Goal: Ask a question

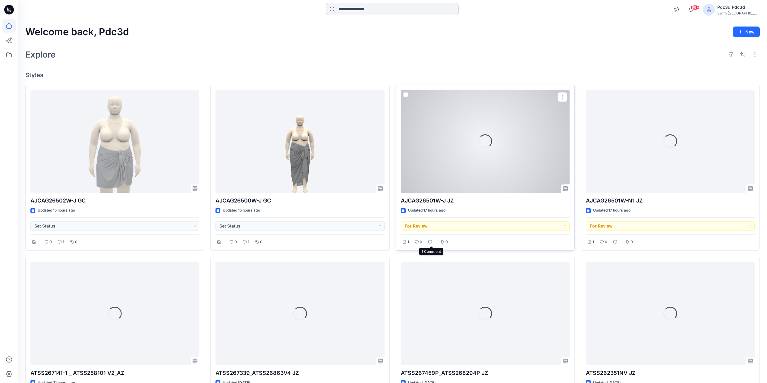
click at [433, 244] on p "1" at bounding box center [434, 242] width 2 height 6
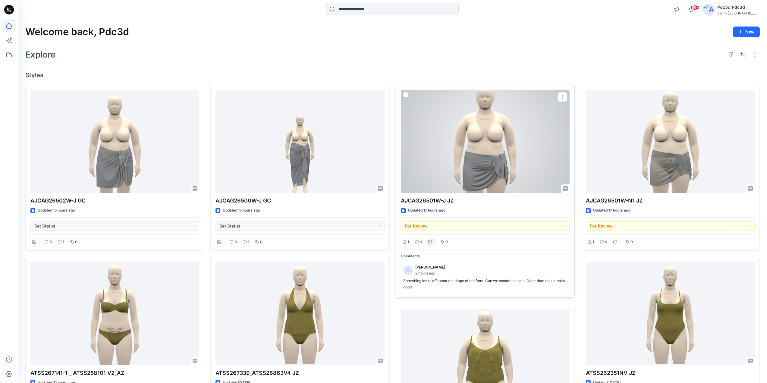
click at [433, 244] on p "1" at bounding box center [434, 242] width 2 height 6
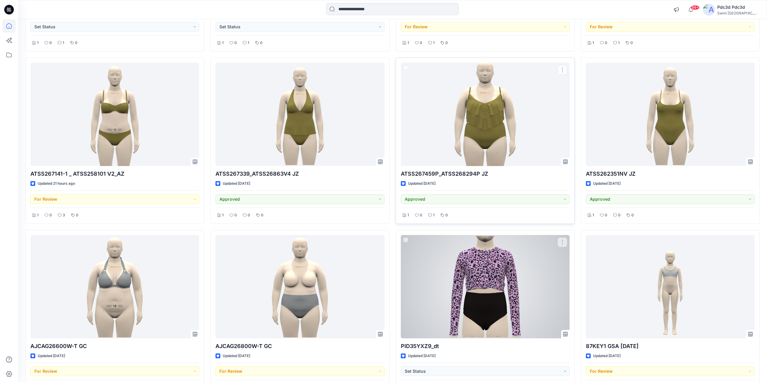
scroll to position [241, 0]
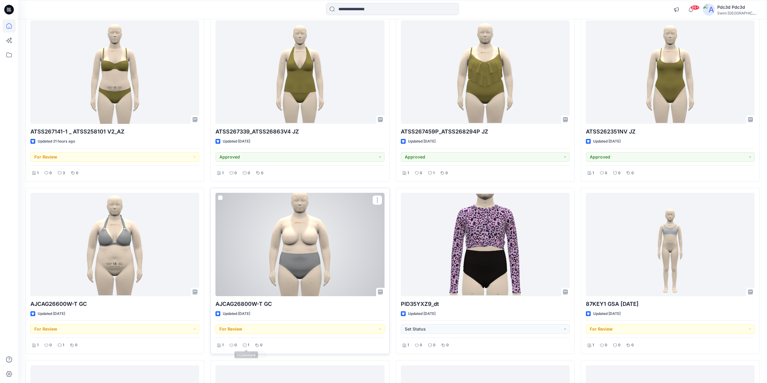
click at [246, 347] on div "1" at bounding box center [246, 345] width 10 height 8
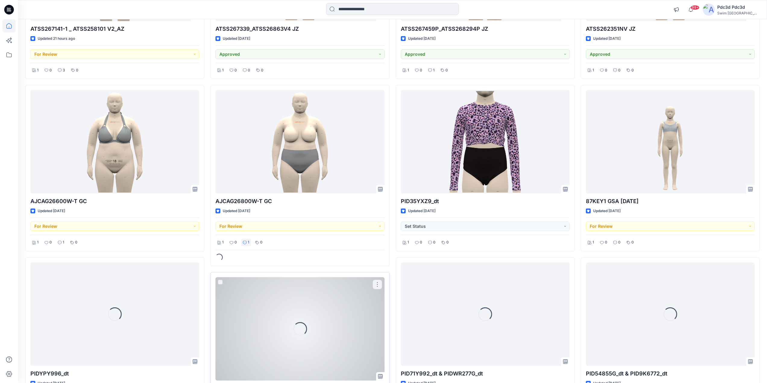
scroll to position [362, 0]
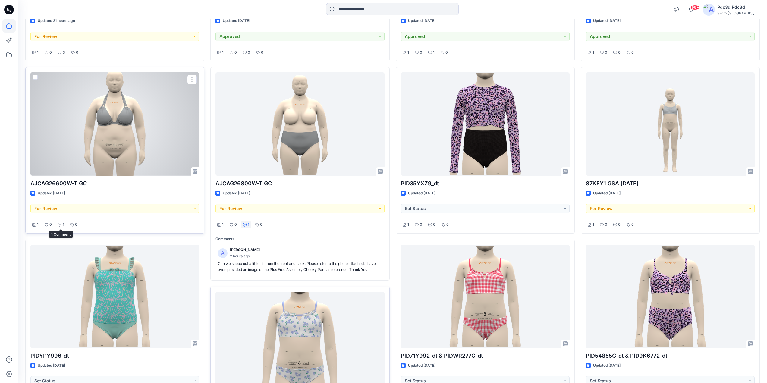
click at [63, 226] on p "1" at bounding box center [64, 224] width 2 height 6
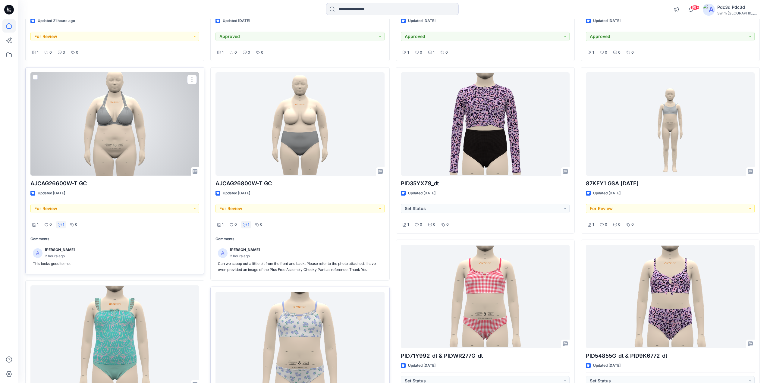
click at [63, 226] on p "1" at bounding box center [64, 224] width 2 height 6
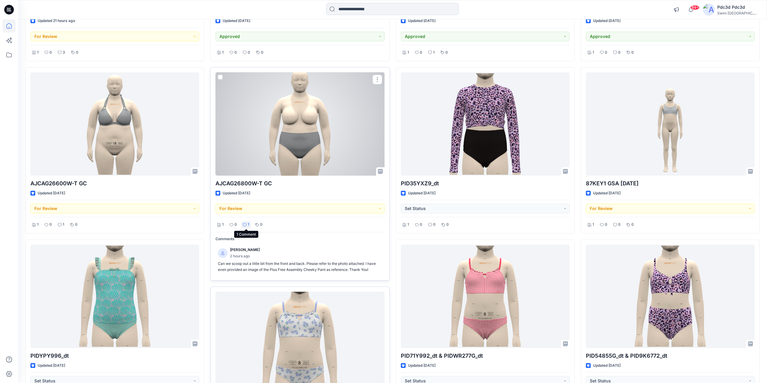
click at [244, 222] on div "1" at bounding box center [246, 225] width 10 height 8
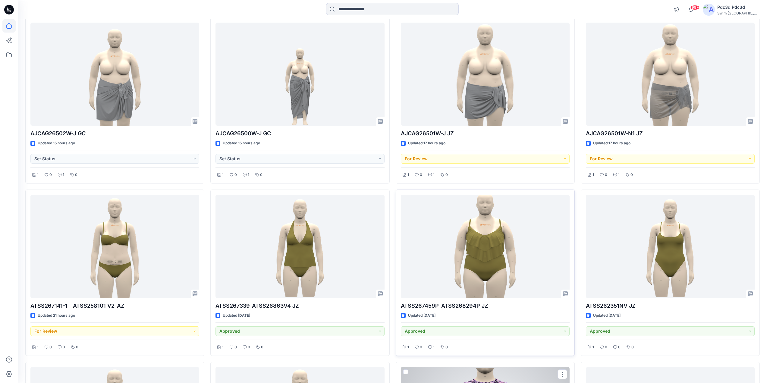
scroll to position [0, 0]
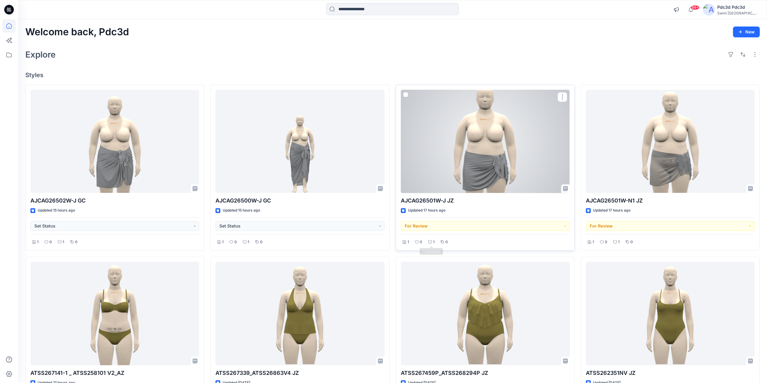
click at [433, 242] on p "1" at bounding box center [434, 242] width 2 height 6
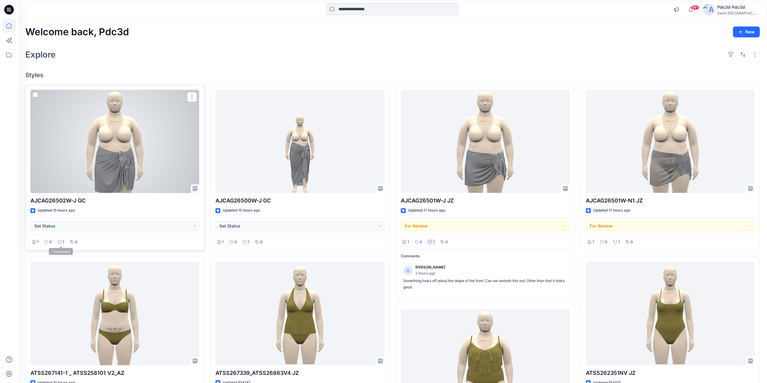
click at [57, 241] on div "1" at bounding box center [61, 242] width 10 height 8
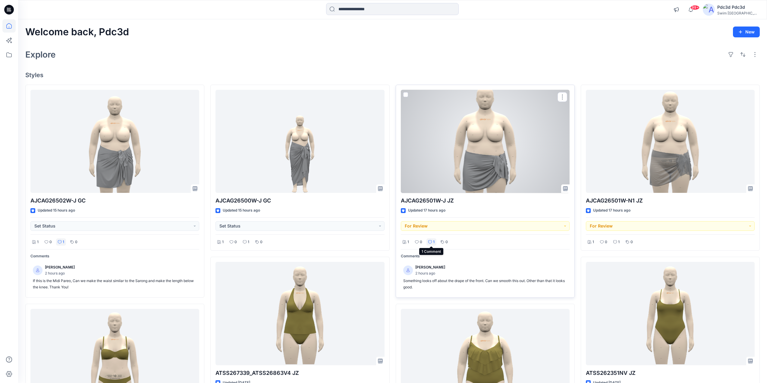
click at [430, 243] on icon at bounding box center [430, 242] width 4 height 4
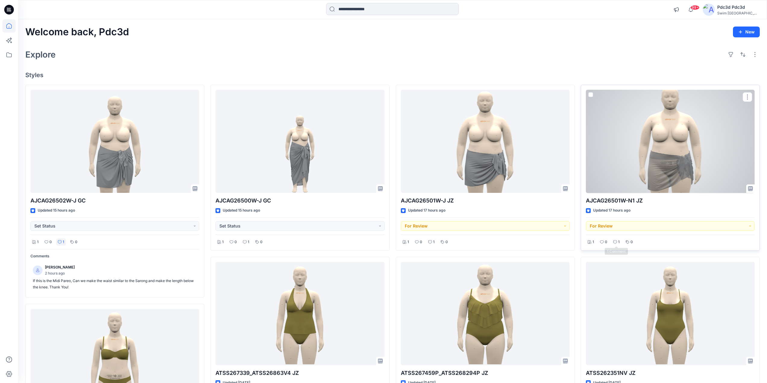
click at [615, 238] on div "1" at bounding box center [616, 242] width 10 height 8
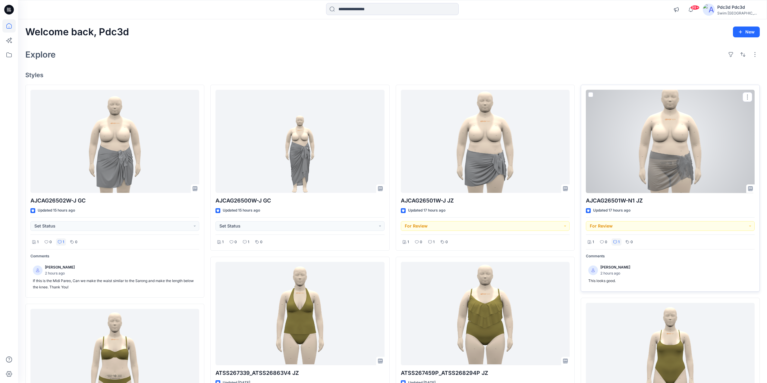
click at [616, 238] on div "1" at bounding box center [616, 242] width 10 height 8
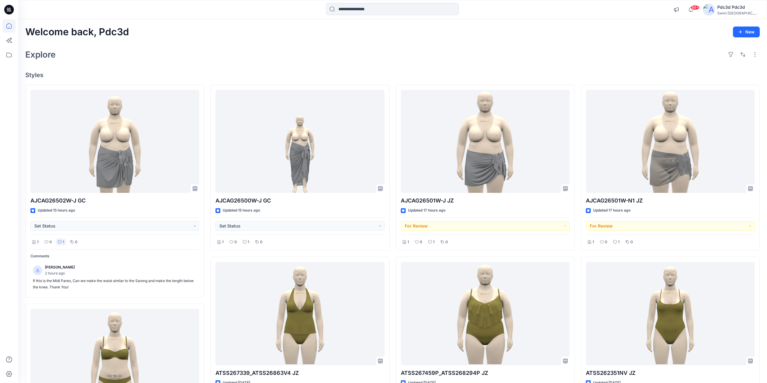
scroll to position [30, 0]
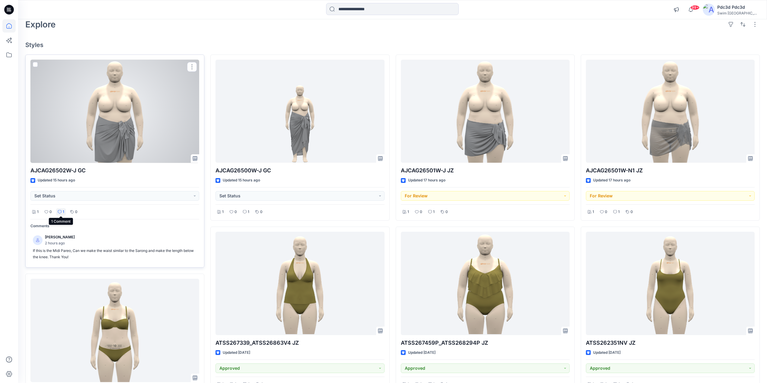
click at [58, 211] on icon at bounding box center [60, 212] width 4 height 4
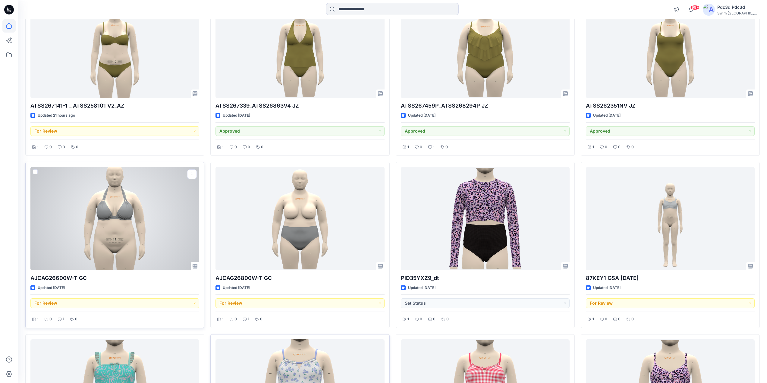
scroll to position [271, 0]
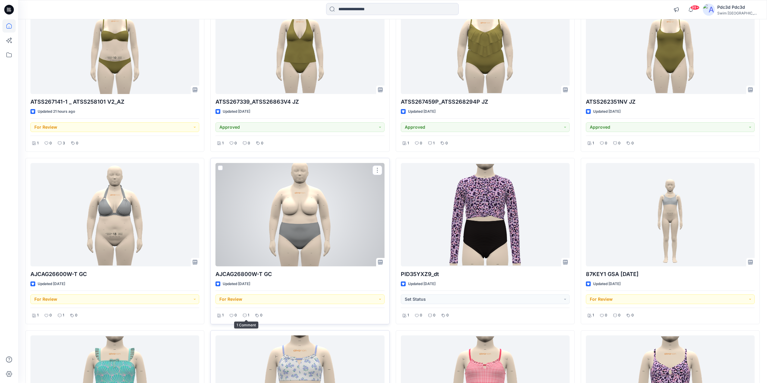
click at [244, 316] on icon at bounding box center [245, 316] width 4 height 4
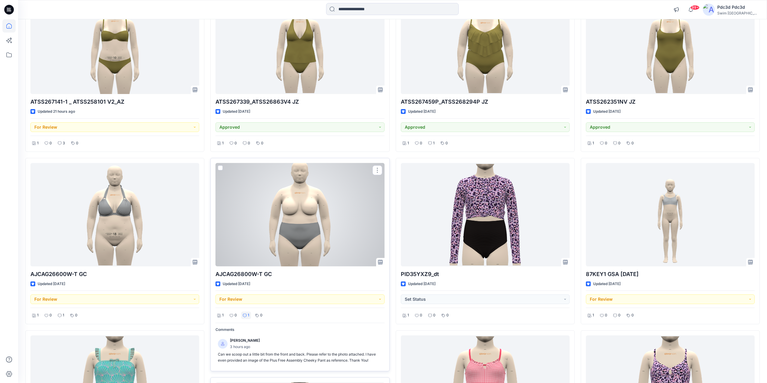
click at [244, 316] on icon at bounding box center [245, 316] width 4 height 4
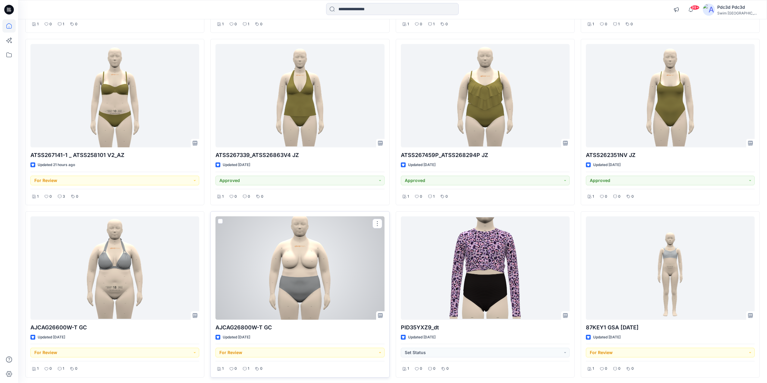
scroll to position [90, 0]
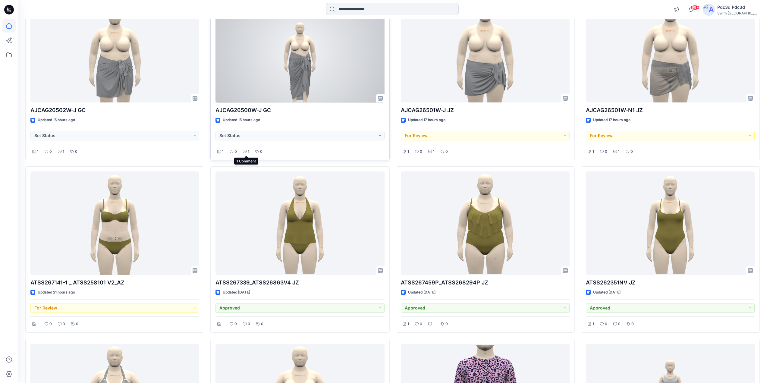
click at [245, 152] on icon at bounding box center [245, 152] width 4 height 4
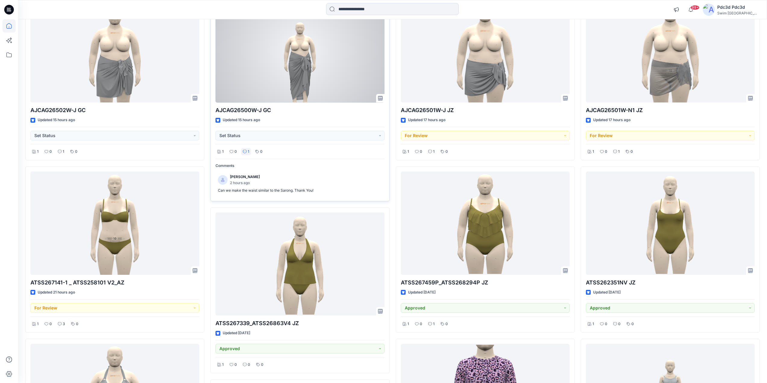
click at [245, 152] on icon at bounding box center [245, 152] width 4 height 4
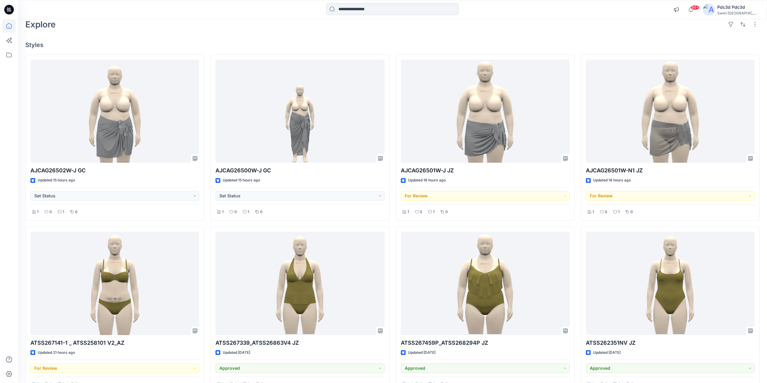
scroll to position [0, 0]
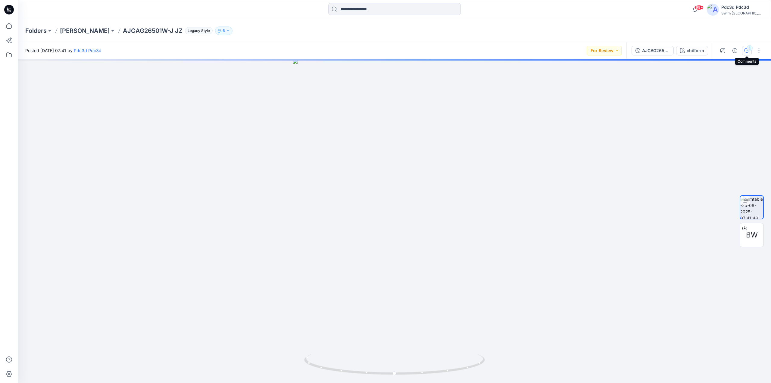
click at [744, 50] on button "1" at bounding box center [747, 51] width 10 height 10
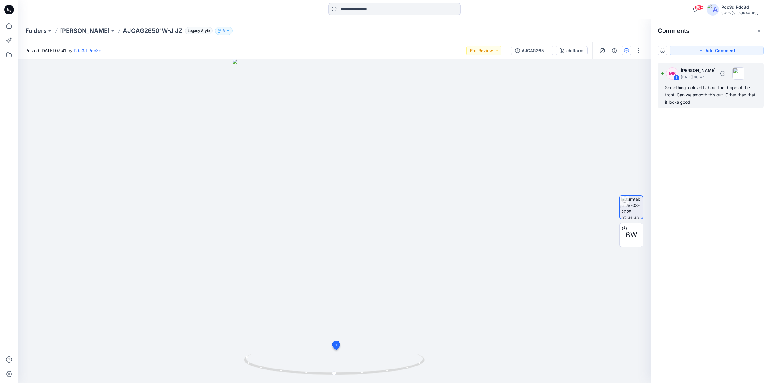
click at [715, 88] on div "Something looks off about the drape of the front. Can we smooth this out. Other…" at bounding box center [711, 95] width 92 height 22
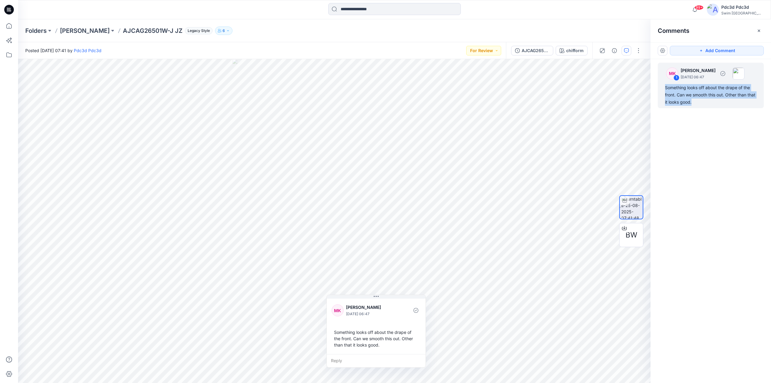
drag, startPoint x: 694, startPoint y: 101, endPoint x: 665, endPoint y: 88, distance: 31.0
click at [665, 88] on div "Something looks off about the drape of the front. Can we smooth this out. Other…" at bounding box center [711, 95] width 92 height 22
copy div "Something looks off about the drape of the front. Can we smooth this out. Other…"
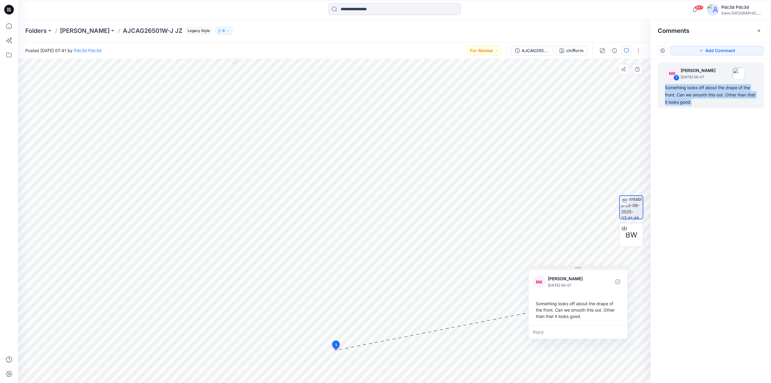
drag, startPoint x: 352, startPoint y: 297, endPoint x: 554, endPoint y: 268, distance: 203.9
click at [554, 268] on button at bounding box center [578, 268] width 99 height 4
